Goal: Information Seeking & Learning: Learn about a topic

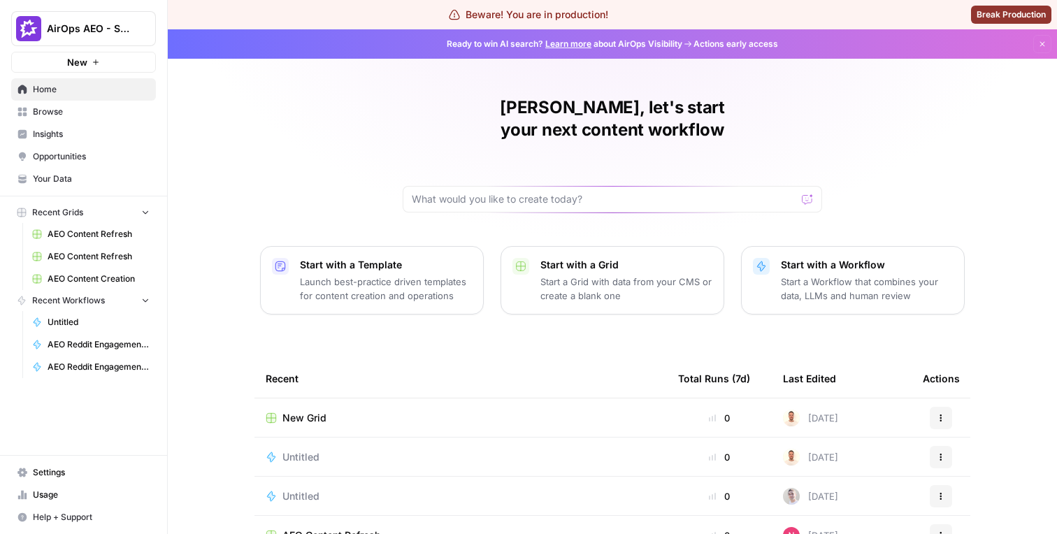
click at [92, 117] on span "Browse" at bounding box center [91, 112] width 117 height 13
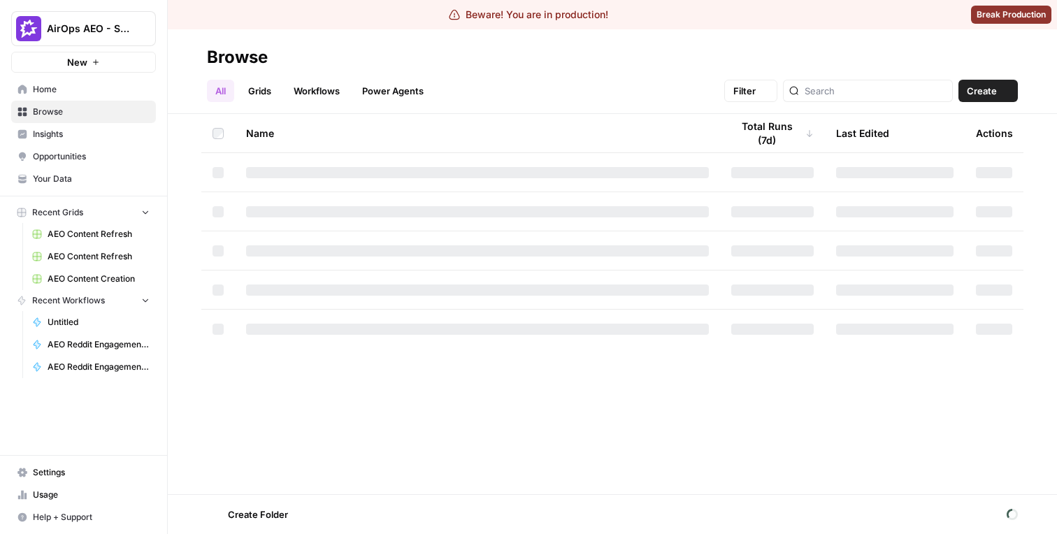
click at [90, 132] on span "Insights" at bounding box center [91, 134] width 117 height 13
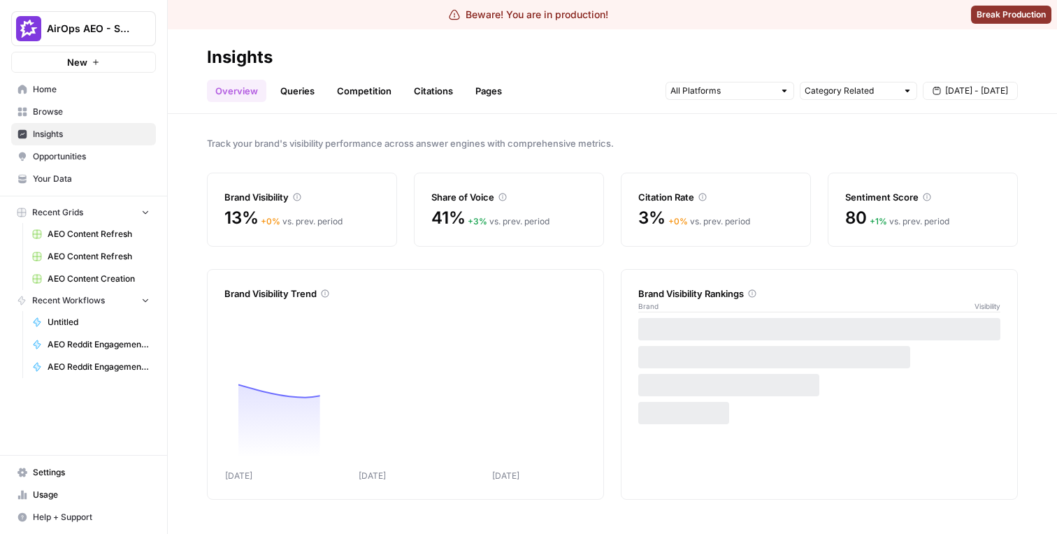
click at [429, 88] on link "Citations" at bounding box center [434, 91] width 56 height 22
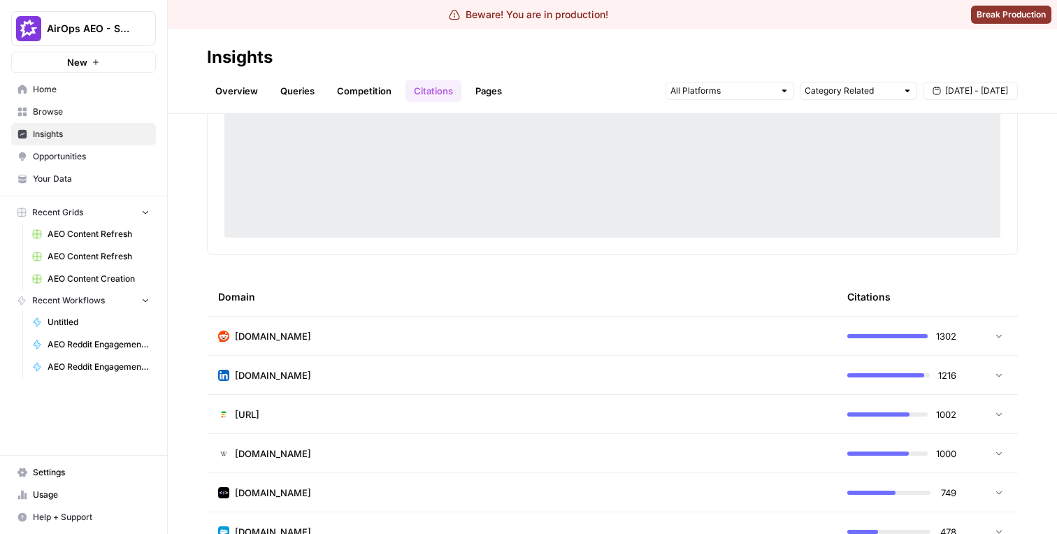
scroll to position [210, 0]
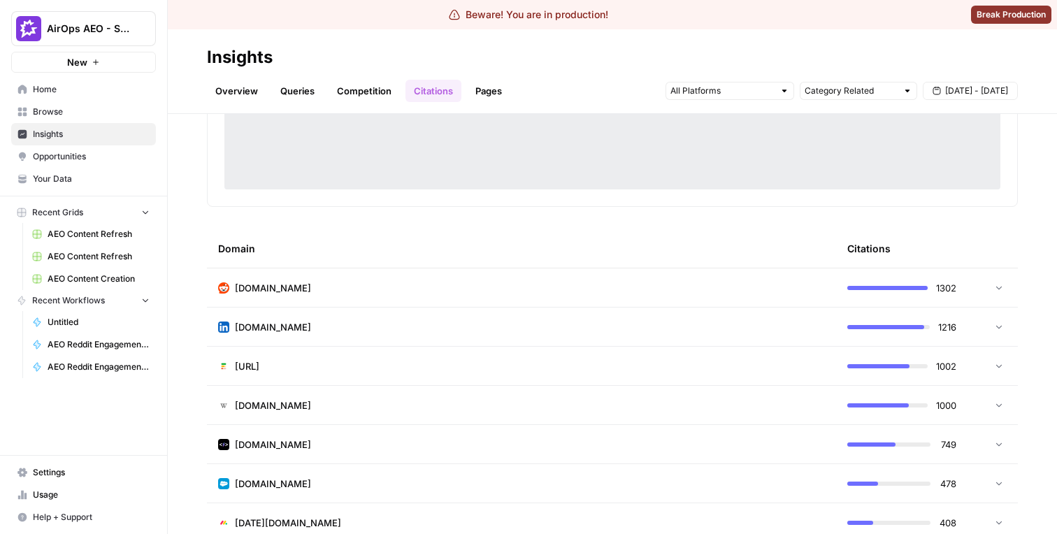
click at [375, 311] on td "[DOMAIN_NAME]" at bounding box center [521, 327] width 629 height 38
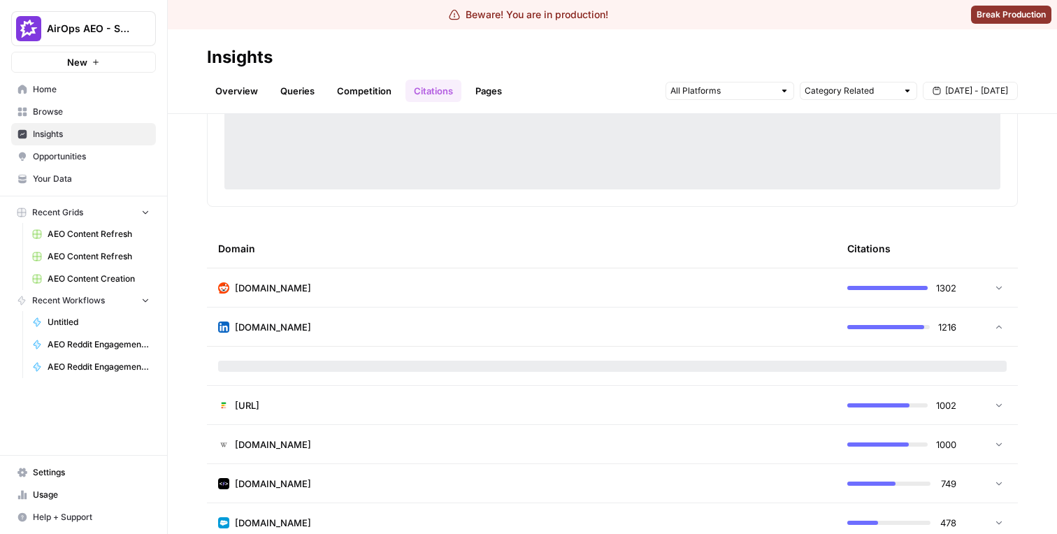
scroll to position [240, 0]
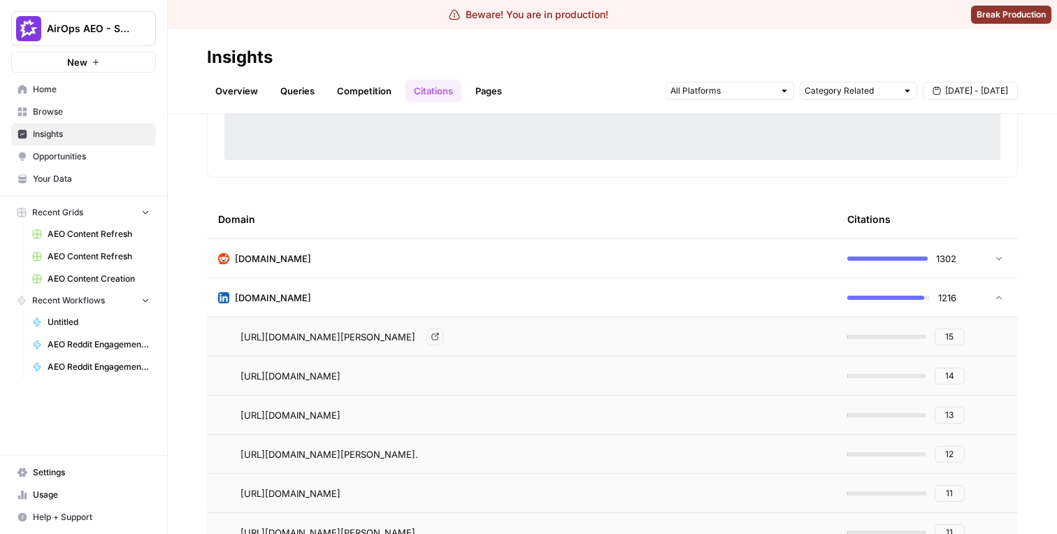
click at [372, 341] on span "[URL][DOMAIN_NAME][PERSON_NAME]" at bounding box center [328, 337] width 175 height 14
click at [946, 333] on span "15" at bounding box center [949, 337] width 8 height 13
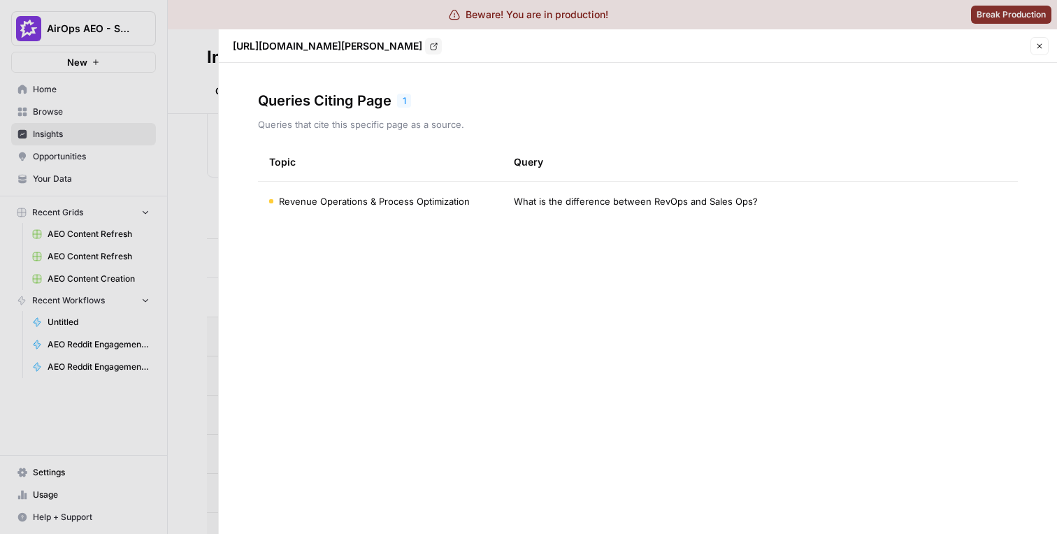
click at [192, 234] on div at bounding box center [528, 267] width 1057 height 534
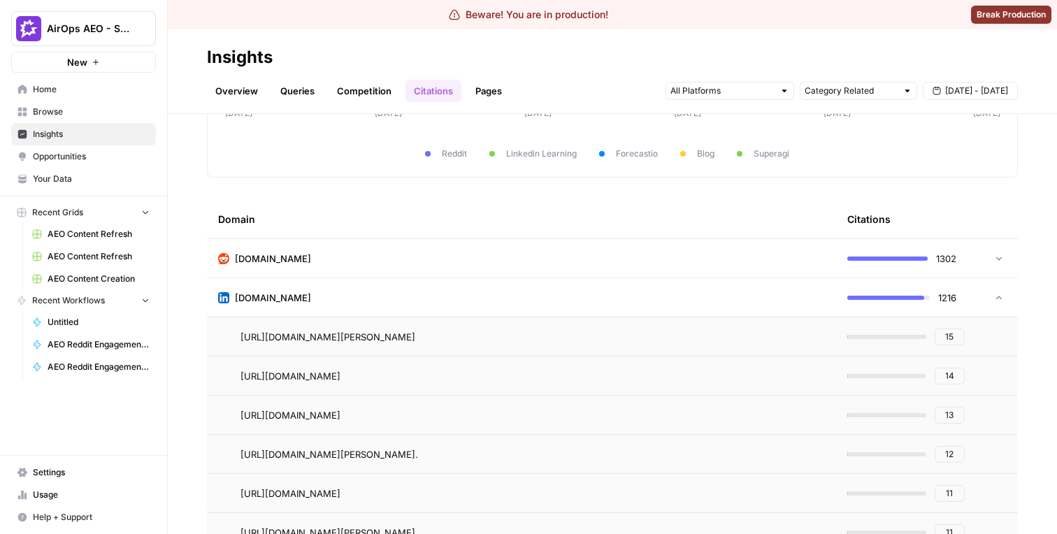
click at [380, 272] on td "[DOMAIN_NAME]" at bounding box center [521, 258] width 629 height 38
click at [287, 90] on link "Queries" at bounding box center [297, 91] width 51 height 22
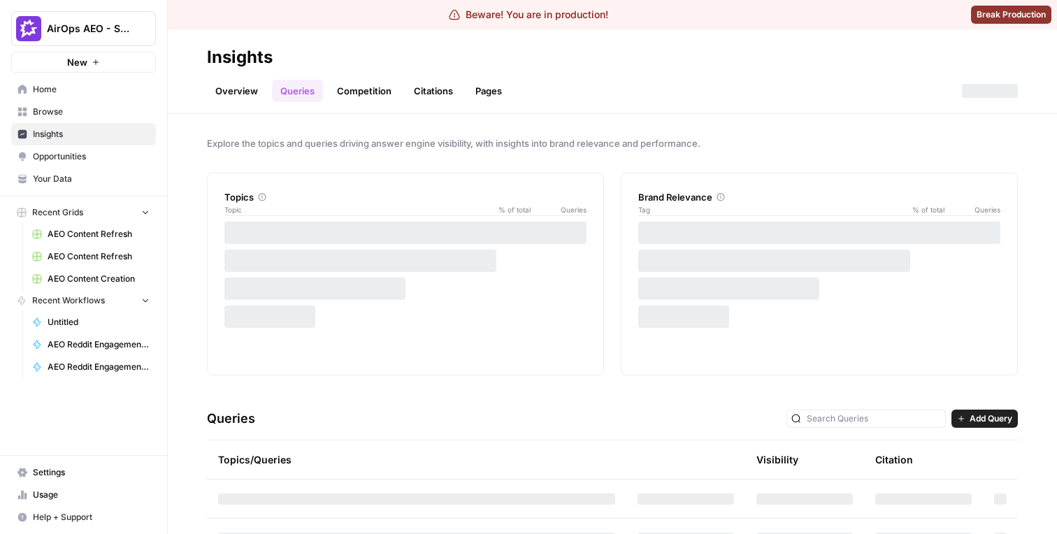
click at [250, 92] on link "Overview" at bounding box center [236, 91] width 59 height 22
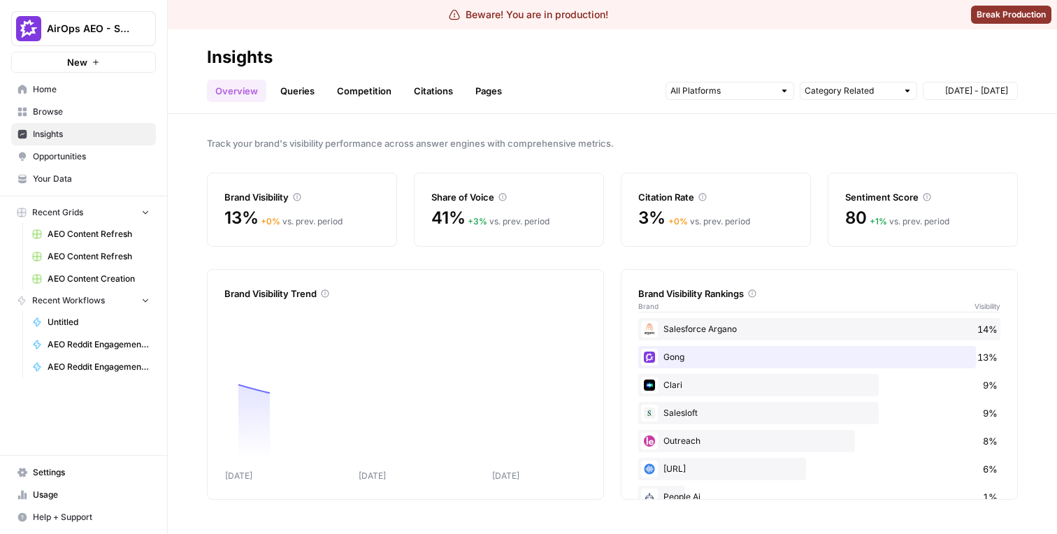
click at [368, 87] on link "Competition" at bounding box center [364, 91] width 71 height 22
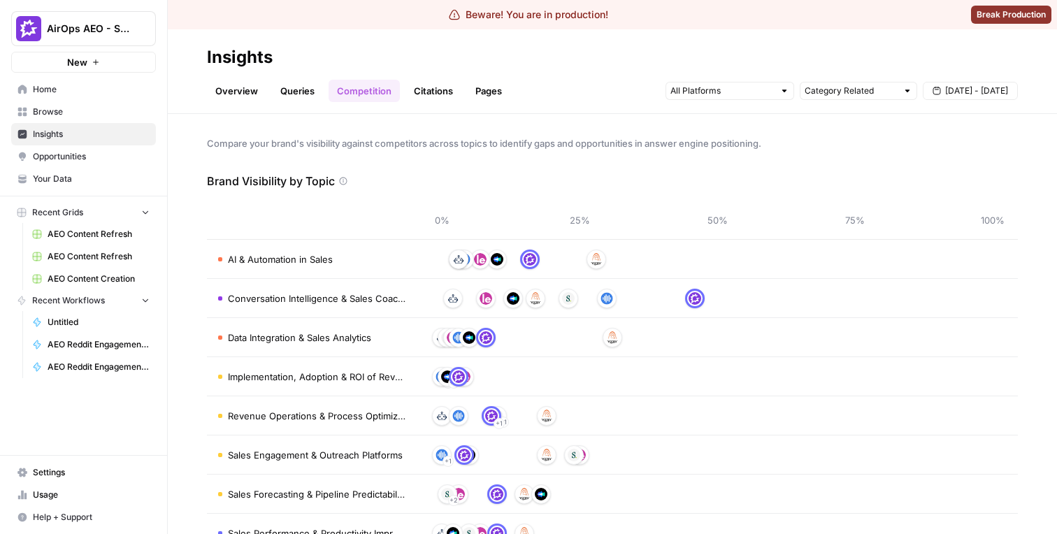
click at [99, 115] on span "Browse" at bounding box center [91, 112] width 117 height 13
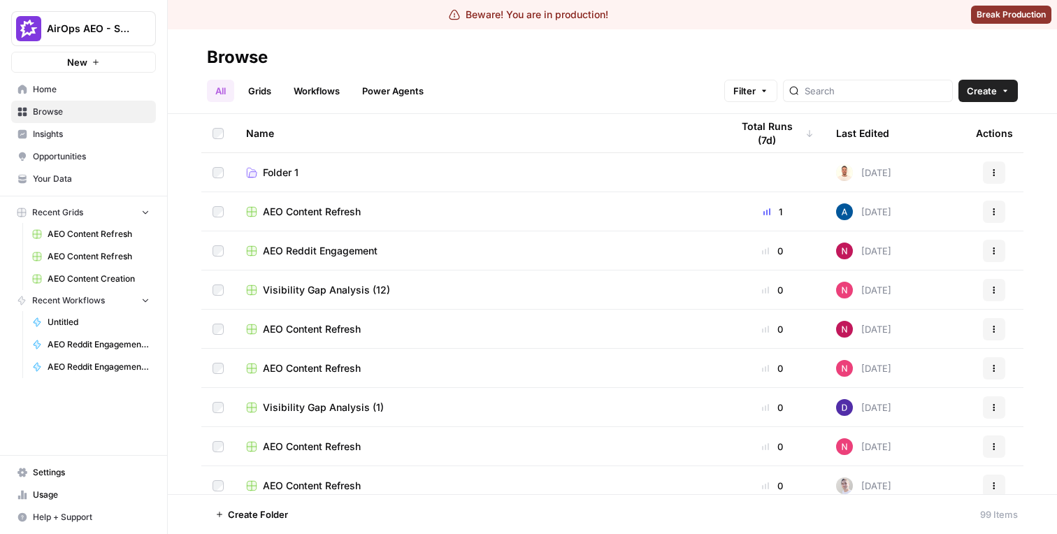
click at [96, 130] on span "Insights" at bounding box center [91, 134] width 117 height 13
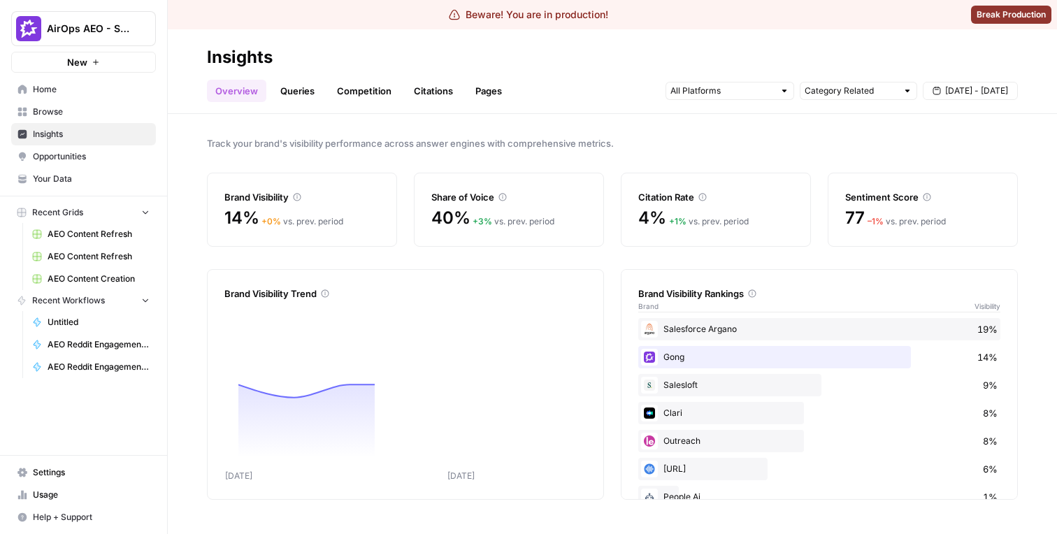
click at [88, 161] on span "Opportunities" at bounding box center [91, 156] width 117 height 13
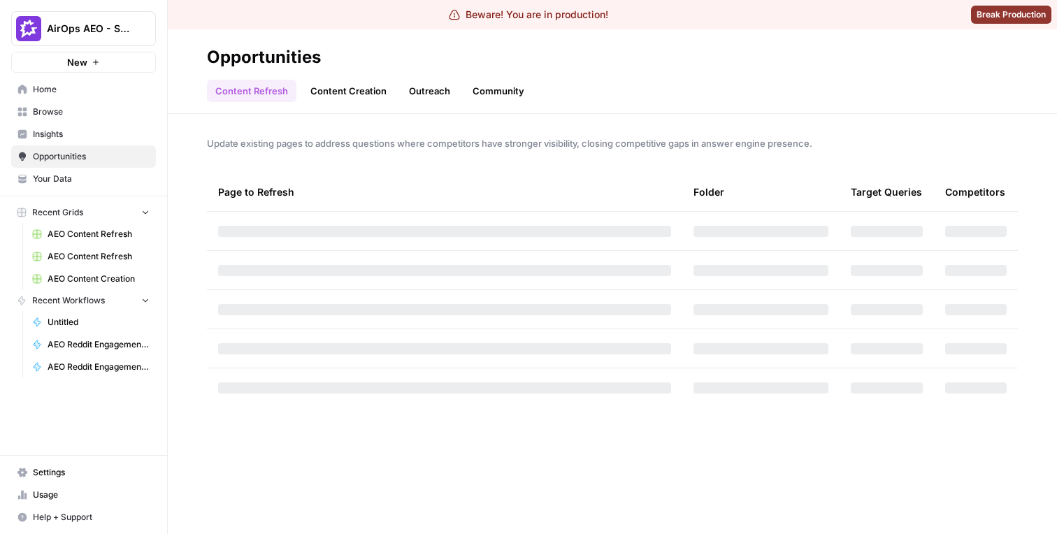
click at [86, 149] on link "Opportunities" at bounding box center [83, 156] width 145 height 22
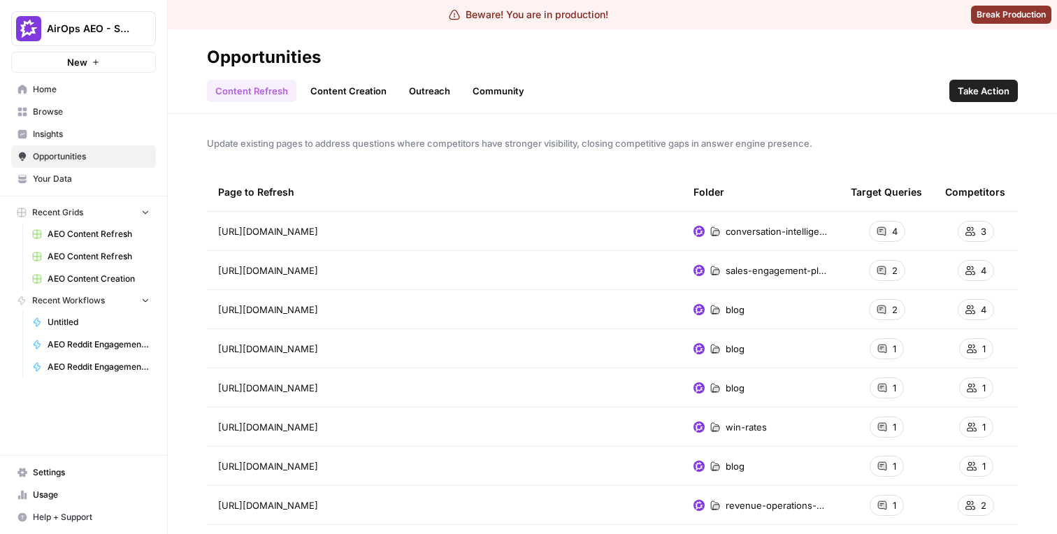
click at [105, 132] on span "Insights" at bounding box center [91, 134] width 117 height 13
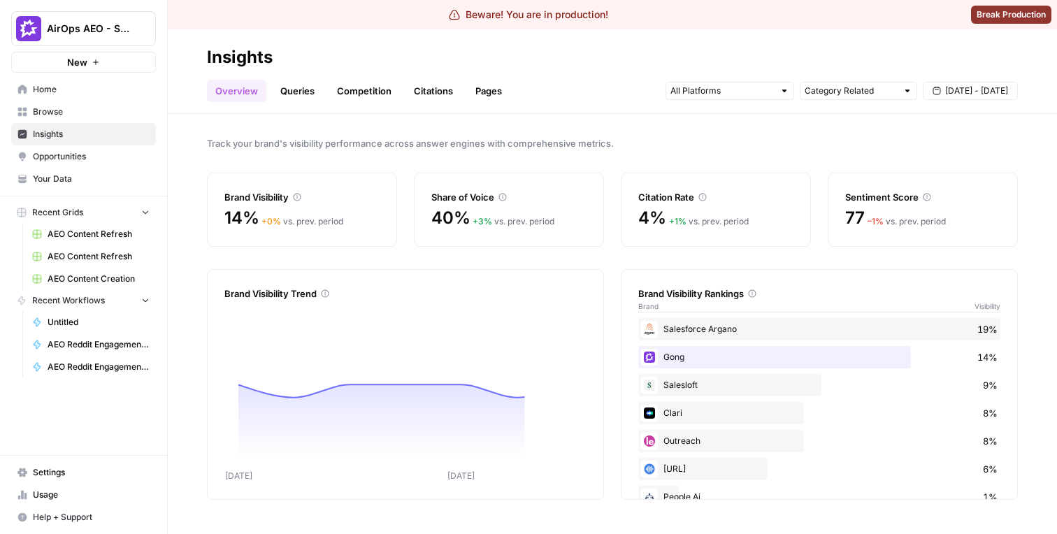
click at [306, 83] on link "Queries" at bounding box center [297, 91] width 51 height 22
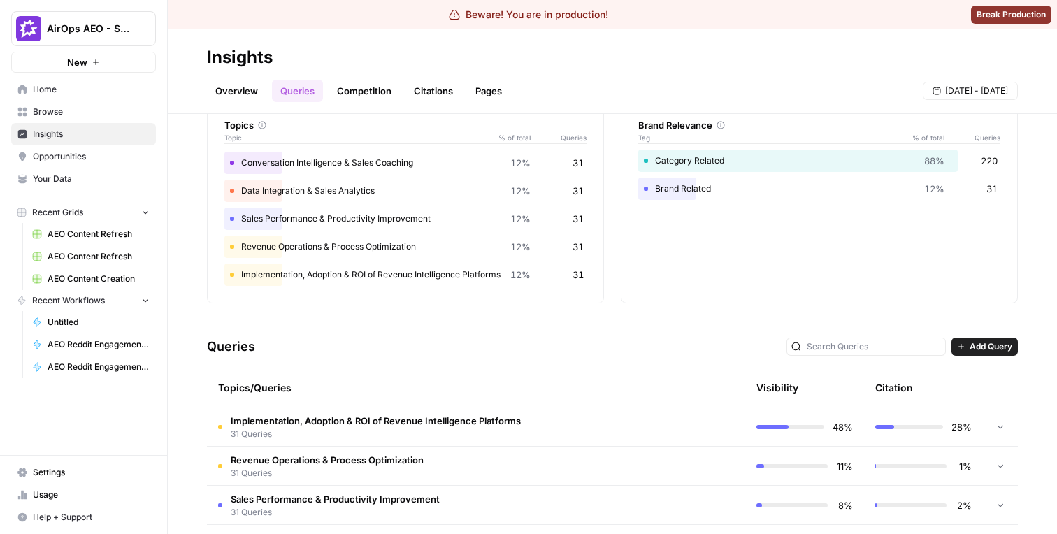
scroll to position [87, 0]
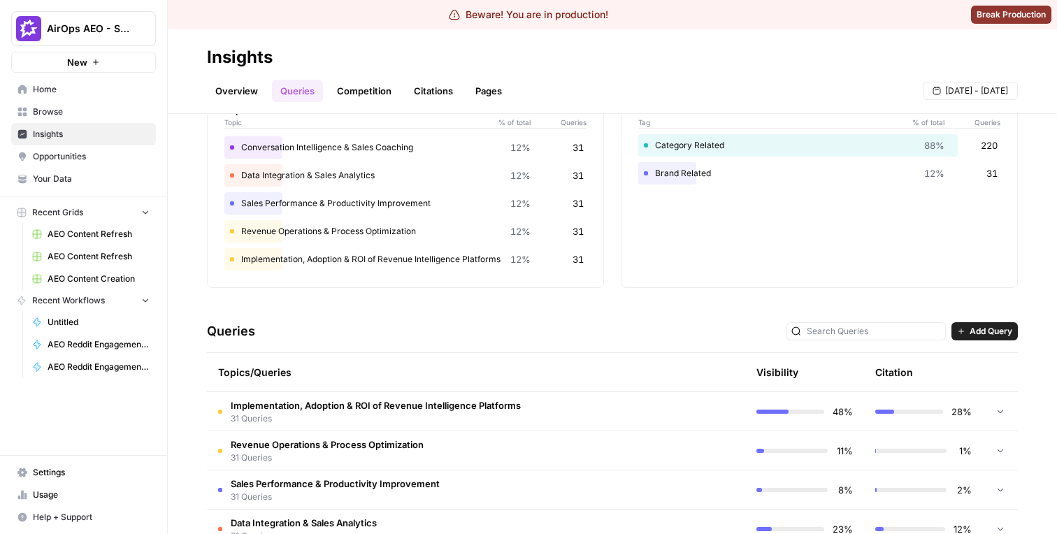
click at [305, 417] on span "31 Queries" at bounding box center [376, 419] width 290 height 13
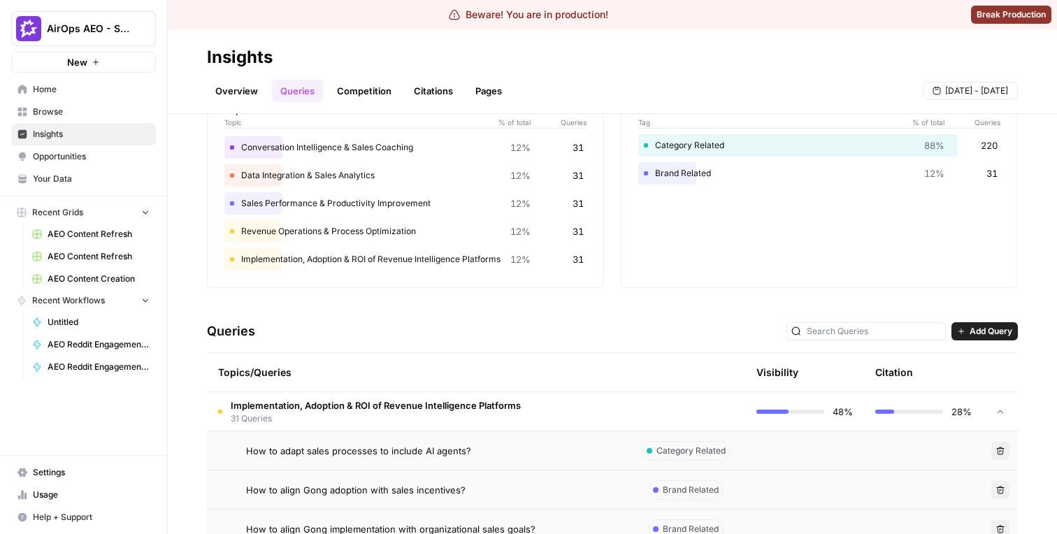
click at [293, 451] on span "How to adapt sales processes to include AI agents?" at bounding box center [358, 451] width 225 height 14
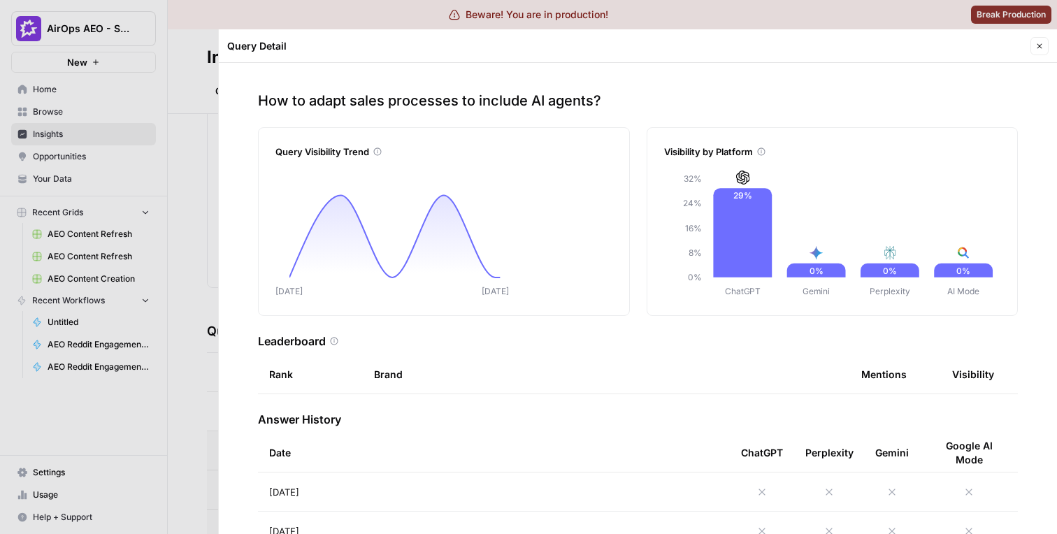
click at [155, 336] on div at bounding box center [528, 267] width 1057 height 534
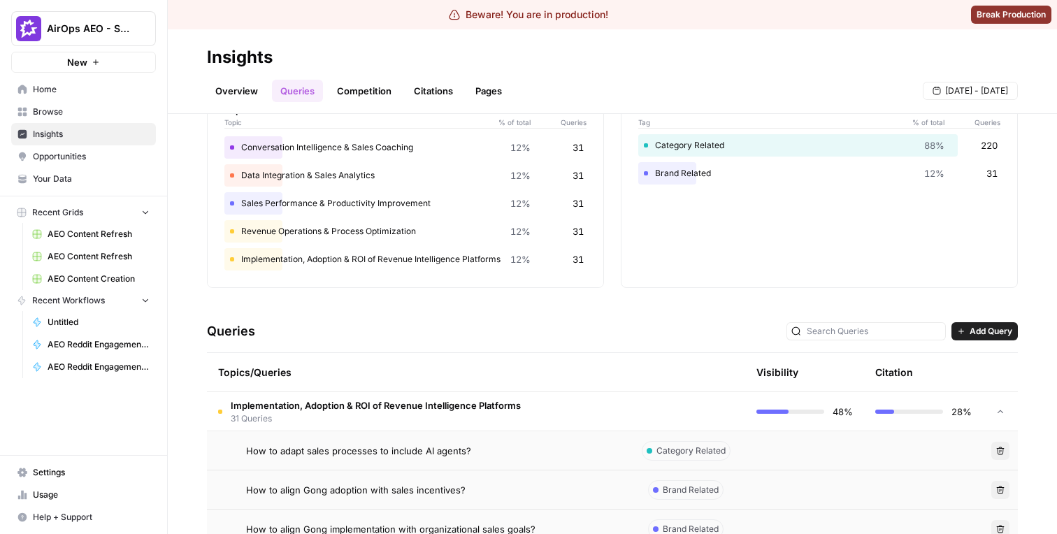
click at [307, 440] on td "How to adapt sales processes to include AI agents?" at bounding box center [417, 450] width 420 height 38
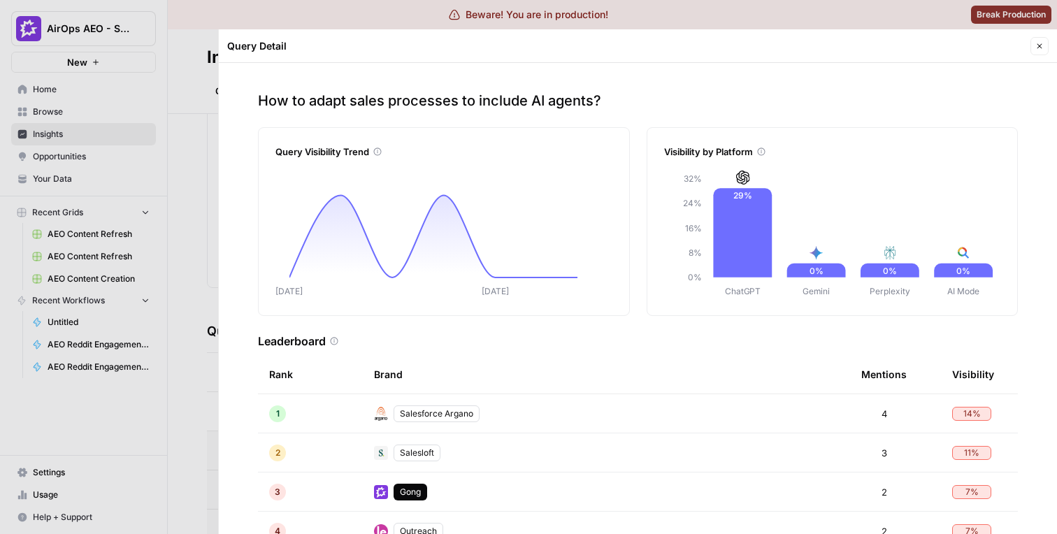
click at [137, 350] on div at bounding box center [528, 267] width 1057 height 534
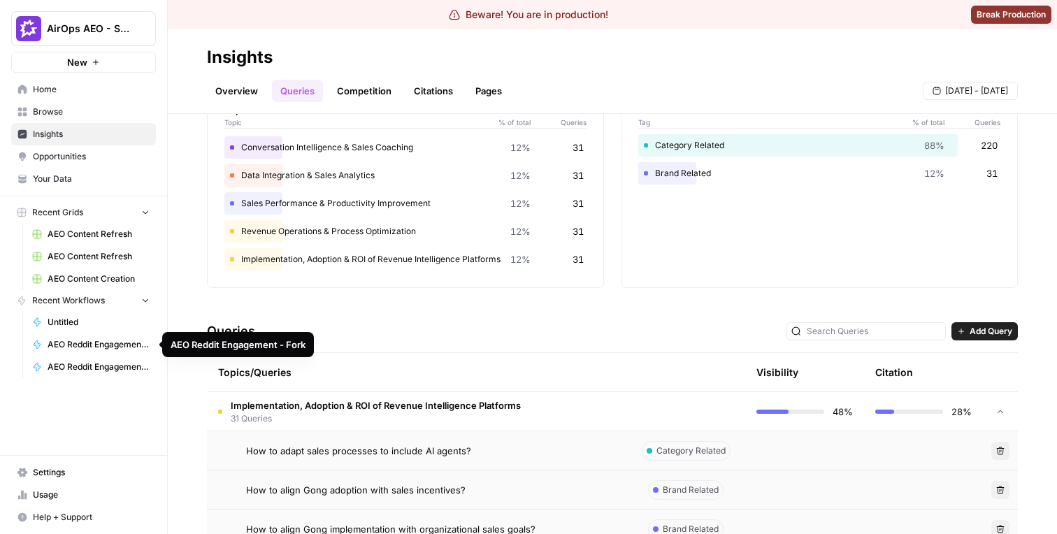
click at [330, 466] on td "How to adapt sales processes to include AI agents?" at bounding box center [417, 450] width 420 height 38
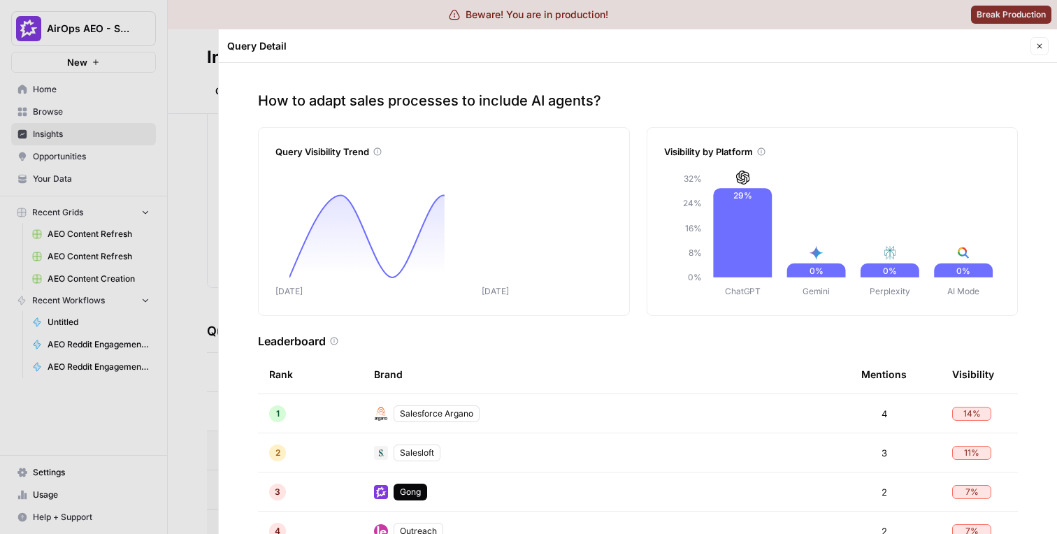
click at [140, 409] on div at bounding box center [528, 267] width 1057 height 534
